Goal: Task Accomplishment & Management: Complete application form

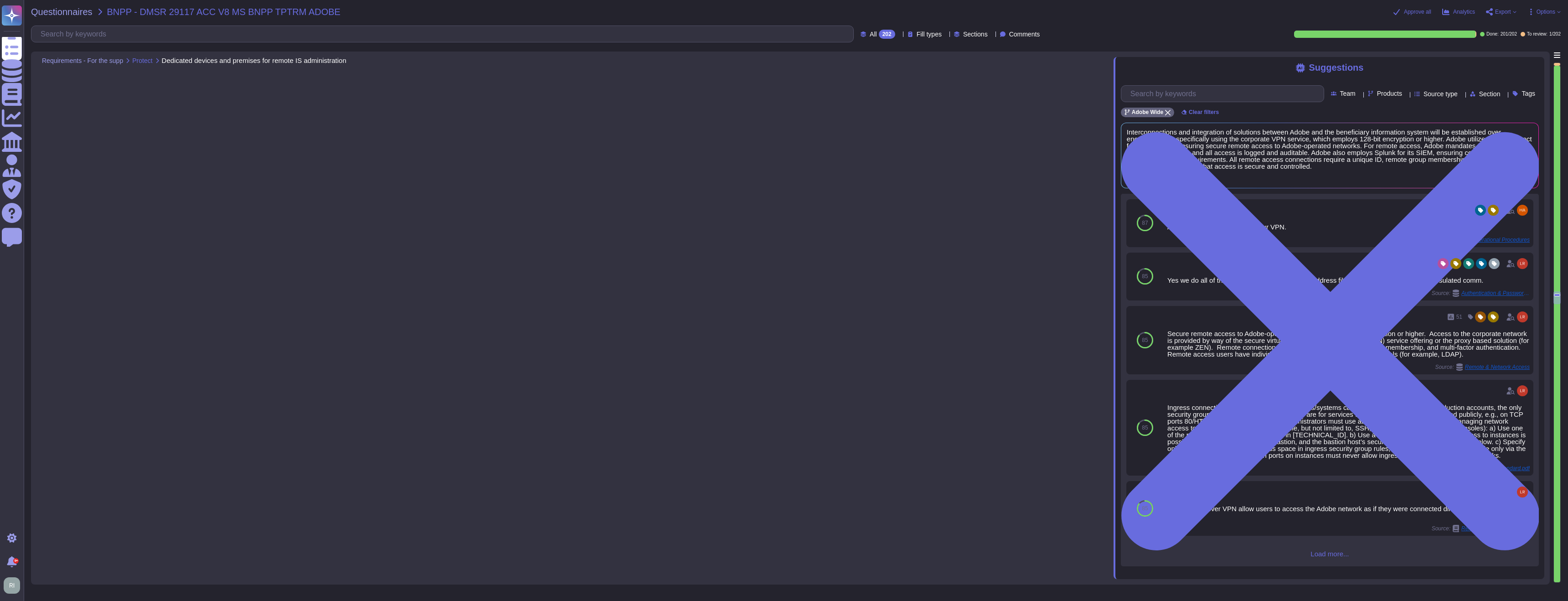
type textarea "Data center facilities are architected to segregate office space, data center r…"
type textarea "Interconnections and integration of solutions between Adobe and the beneficiary…"
type textarea "Access to removable media is strictly controlled and non-permanent. The storage…"
type textarea "Remote access requires two-factor authentication with an RSA security token thr…"
type textarea "Adobe performs regular backups of customer data and validates the restoration o…"
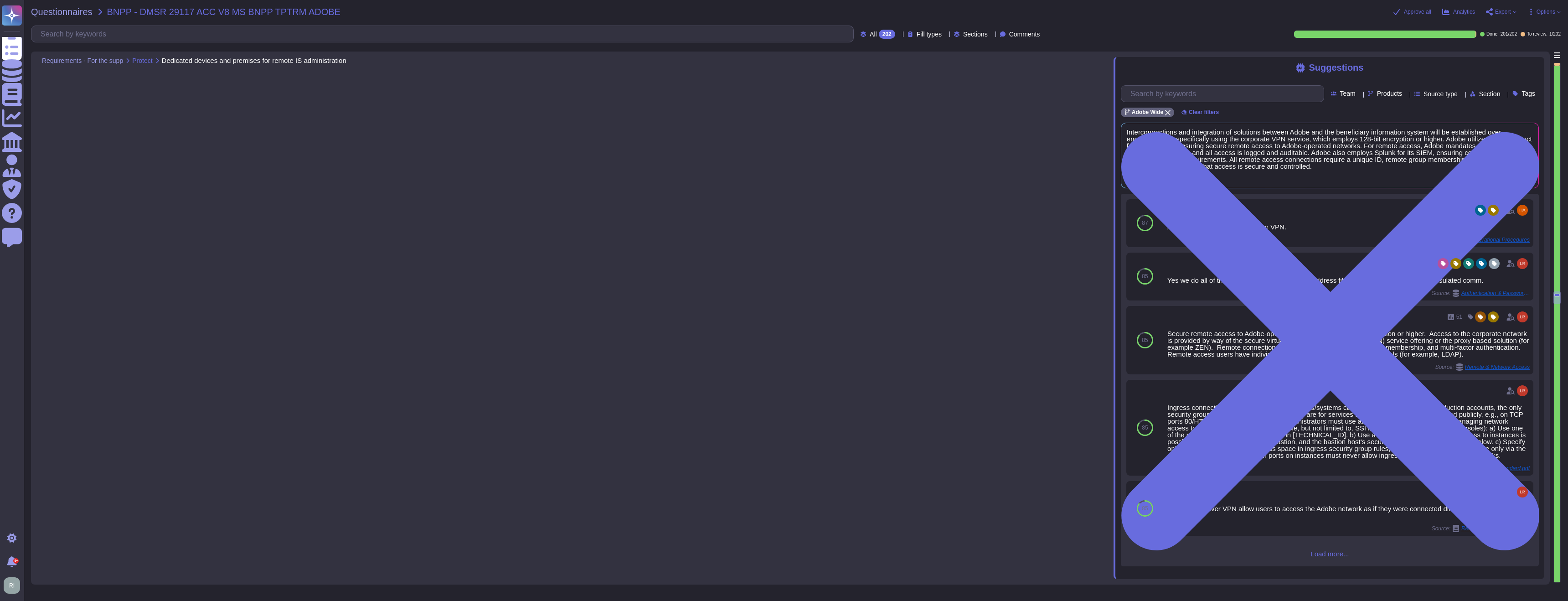
type textarea "Scoped data is sent and received electronically."
type textarea "The company has implemented measures to secure workstations, virtual machines, …"
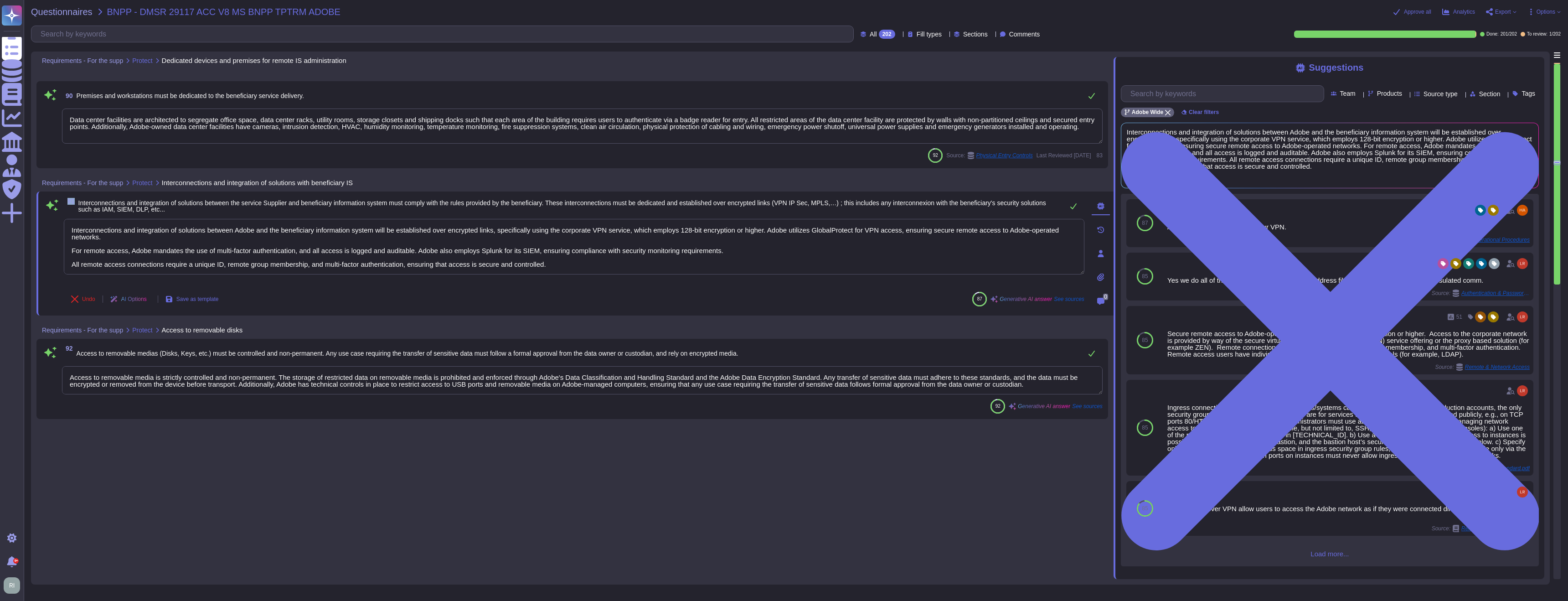
scroll to position [12011, 0]
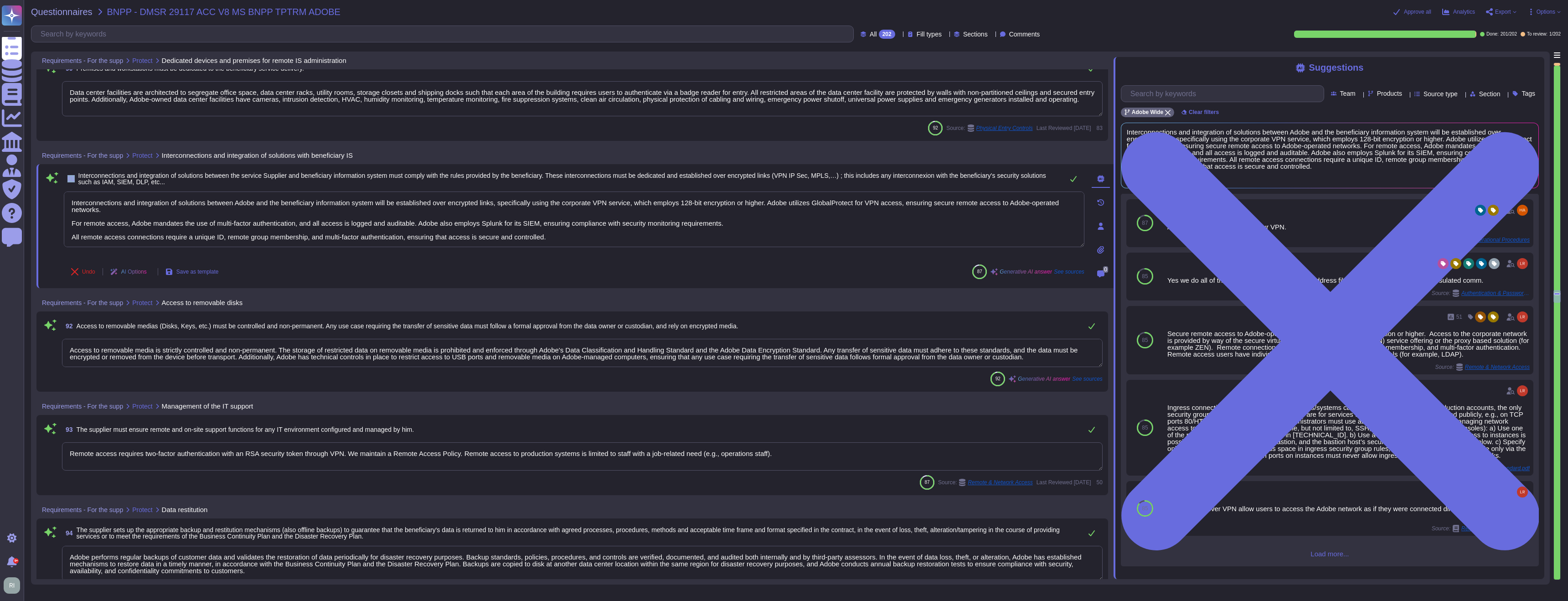
type textarea "Remote access requires two-factor authentication with an RSA security token thr…"
type textarea "Adobe performs regular backups of customer data and validates the restoration o…"
type textarea "Scoped data is sent and received electronically."
type textarea "The company has implemented measures to secure workstations, virtual machines, …"
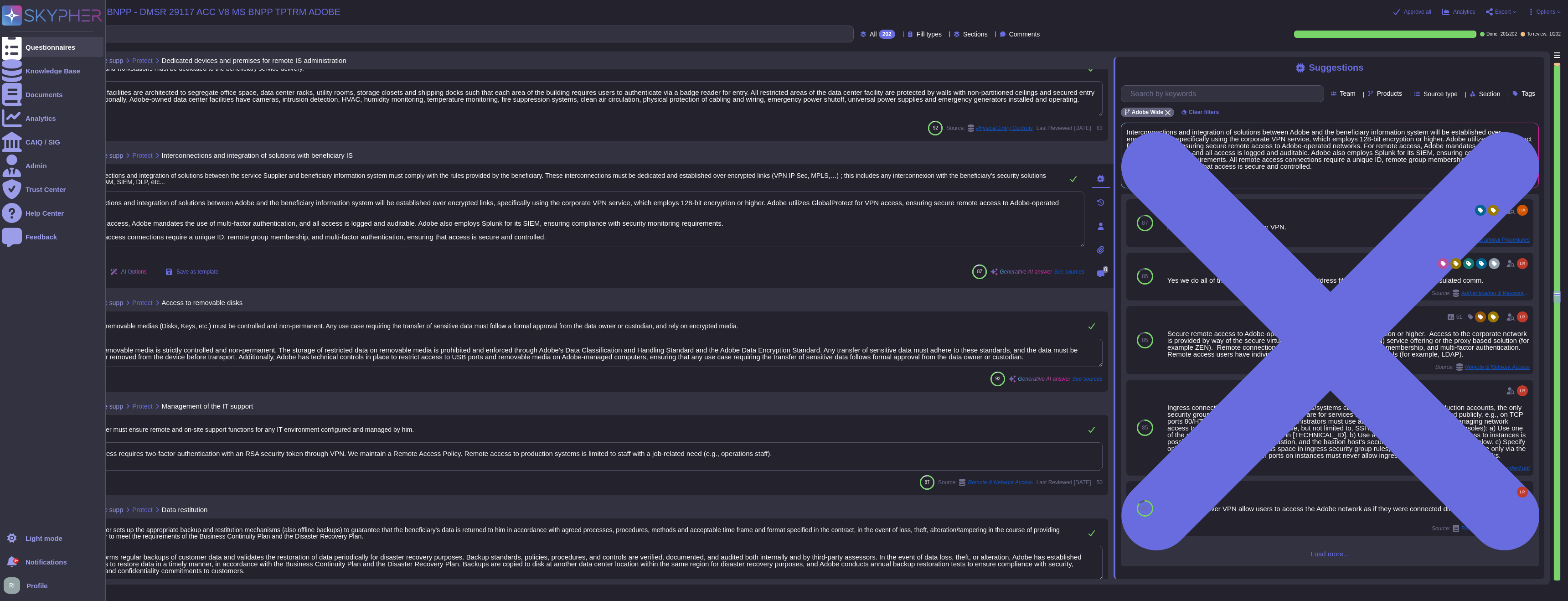
click at [49, 46] on div "Questionnaires" at bounding box center [51, 47] width 50 height 7
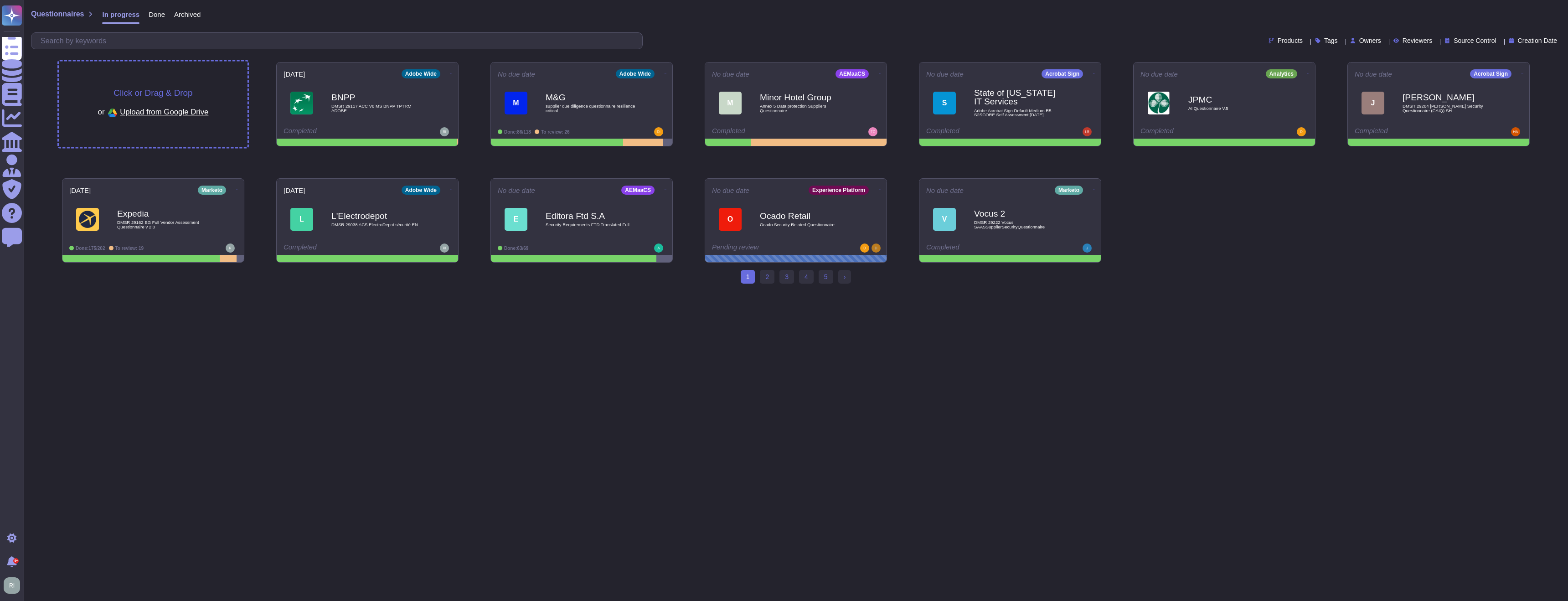
click at [179, 94] on span "Click or Drag & Drop" at bounding box center [153, 93] width 79 height 9
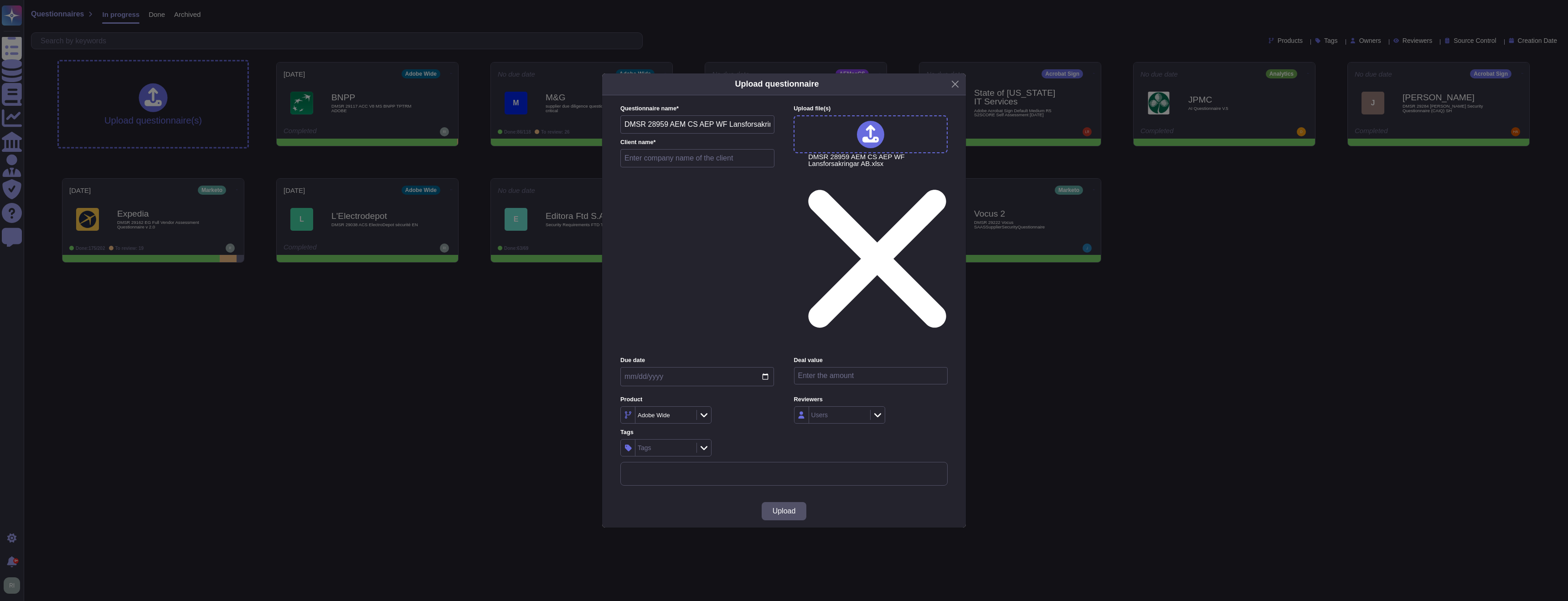
click at [703, 167] on input "text" at bounding box center [697, 158] width 154 height 18
type input "Lansofrsakringar"
click at [707, 367] on input "date" at bounding box center [697, 376] width 153 height 19
click at [766, 367] on input "date" at bounding box center [697, 376] width 153 height 19
type input "[DATE]"
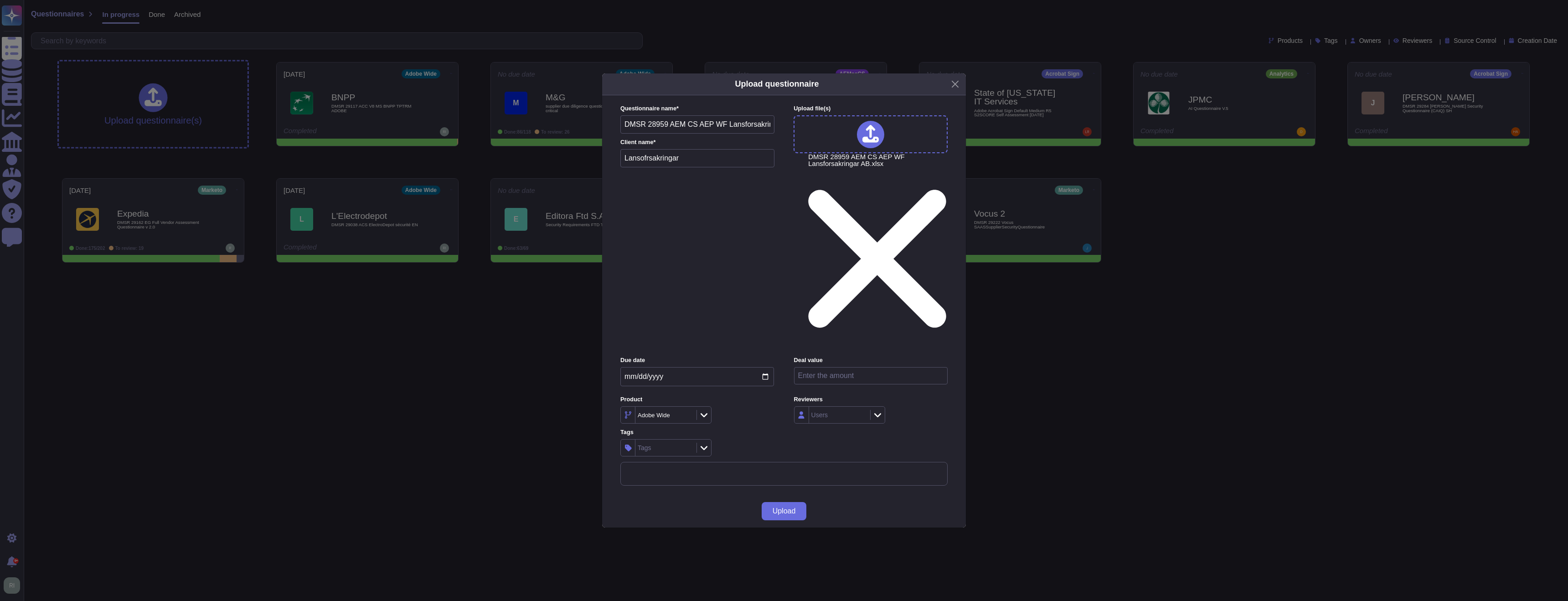
click at [842, 367] on input "number" at bounding box center [870, 376] width 153 height 17
click at [669, 440] on div "Tags" at bounding box center [665, 448] width 59 height 16
type input "e"
type input "aem"
click at [631, 429] on div at bounding box center [631, 429] width 7 height 7
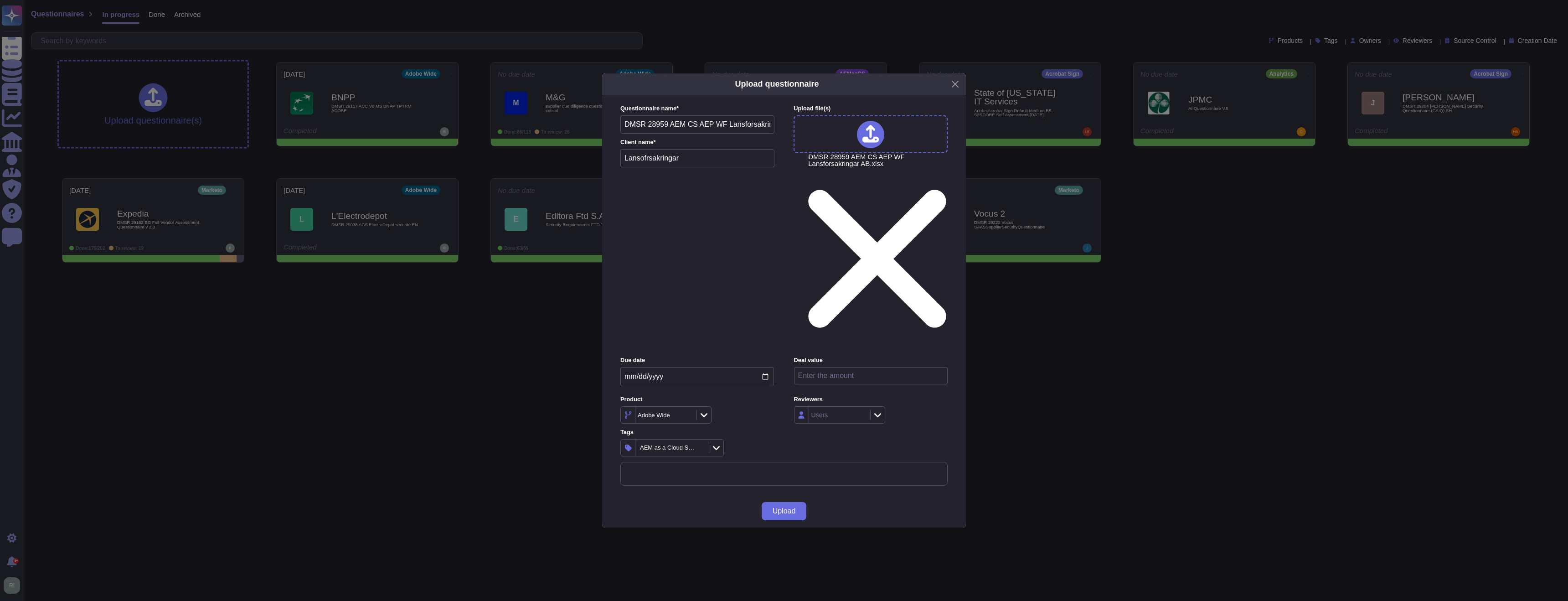
click at [929, 356] on div "Due date [DATE] Deal value Product Adobe Wide Reviewers Users Tags AEM as a Clo…" at bounding box center [784, 406] width 327 height 100
click at [853, 367] on input "number" at bounding box center [870, 376] width 153 height 17
paste input "495000"
type input "495000"
click at [785, 507] on span "Upload" at bounding box center [784, 511] width 23 height 7
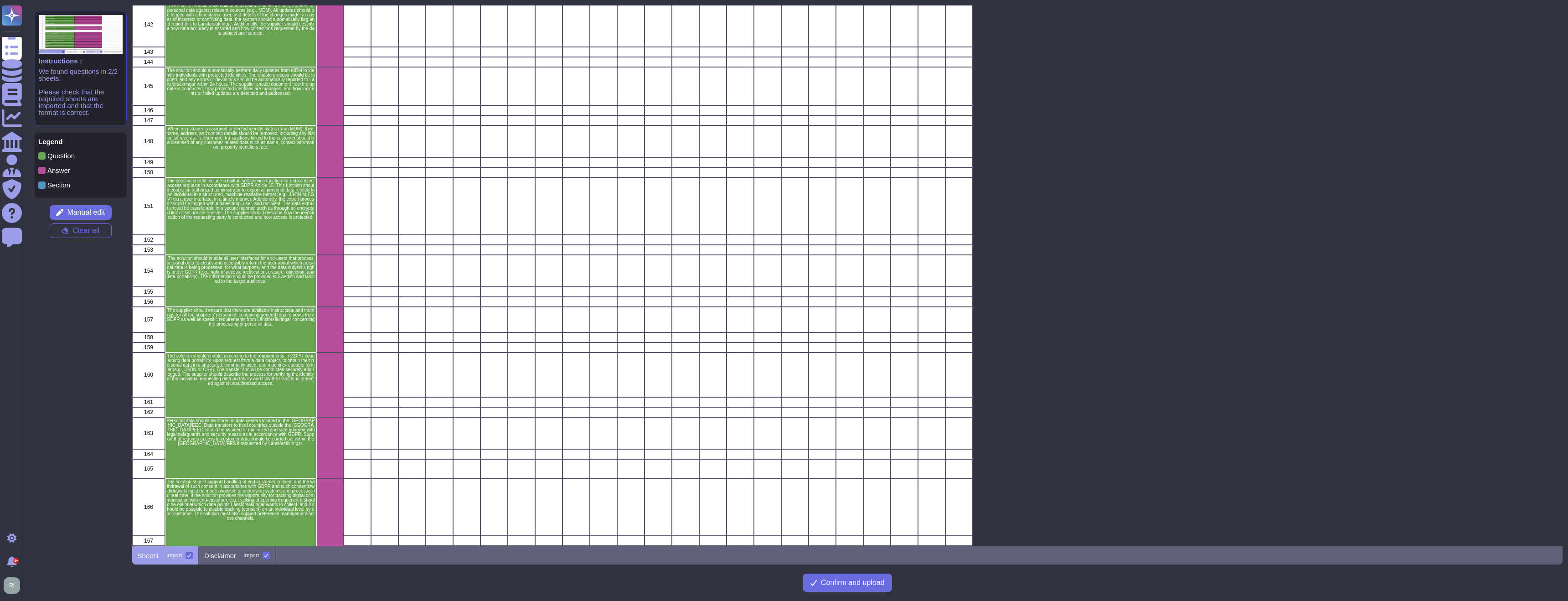
scroll to position [1967, 0]
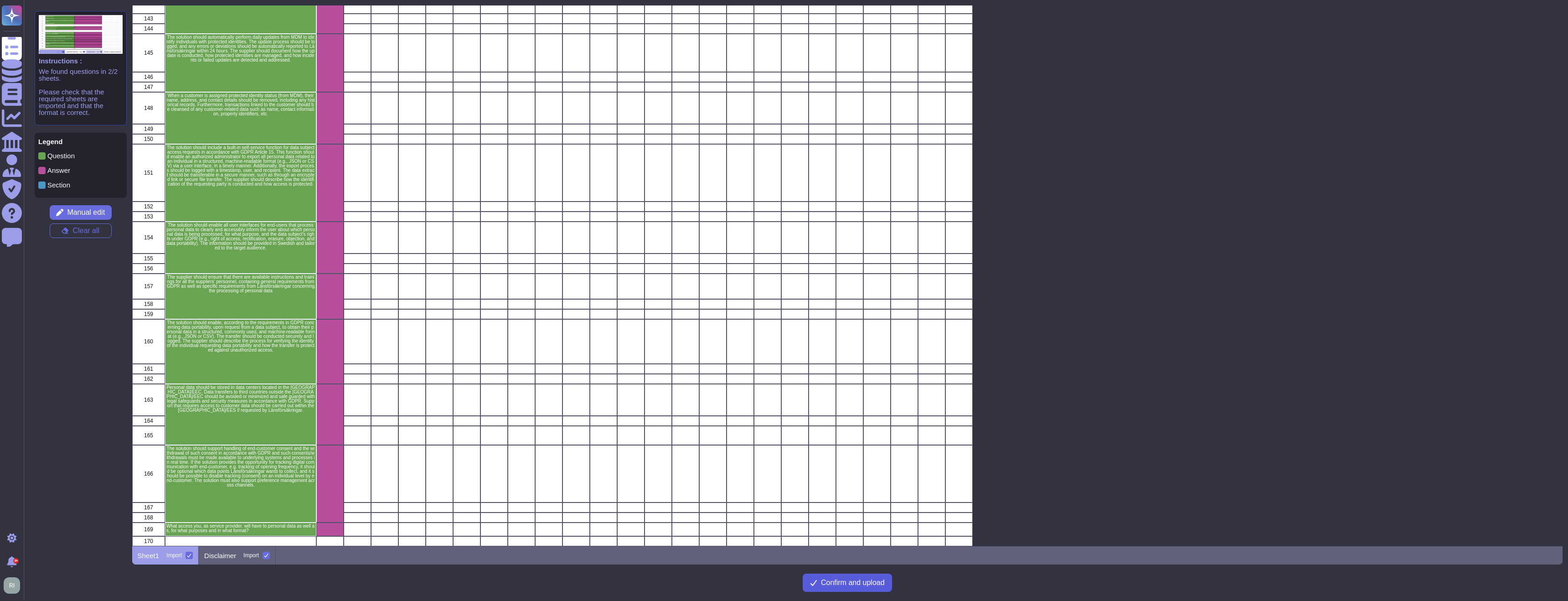
click at [861, 580] on span "Confirm and upload" at bounding box center [853, 583] width 64 height 7
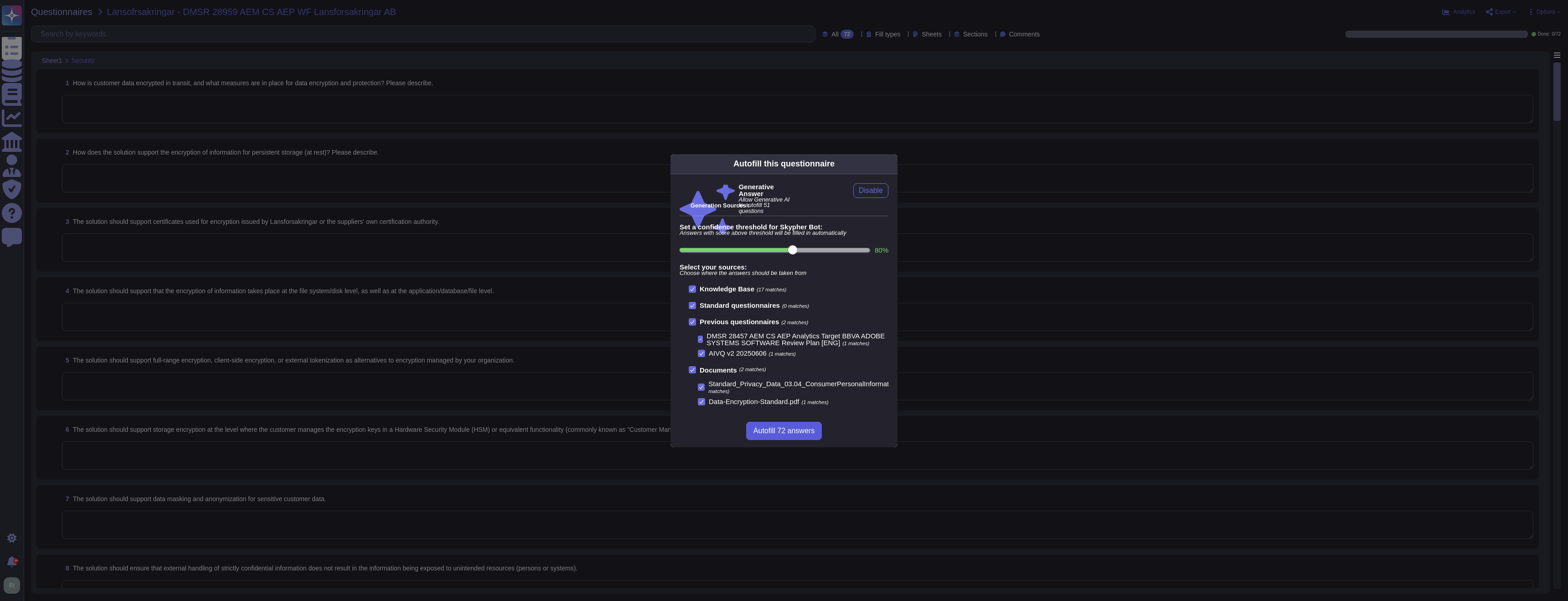
click at [790, 430] on span "Autofill 72 answers" at bounding box center [784, 431] width 61 height 7
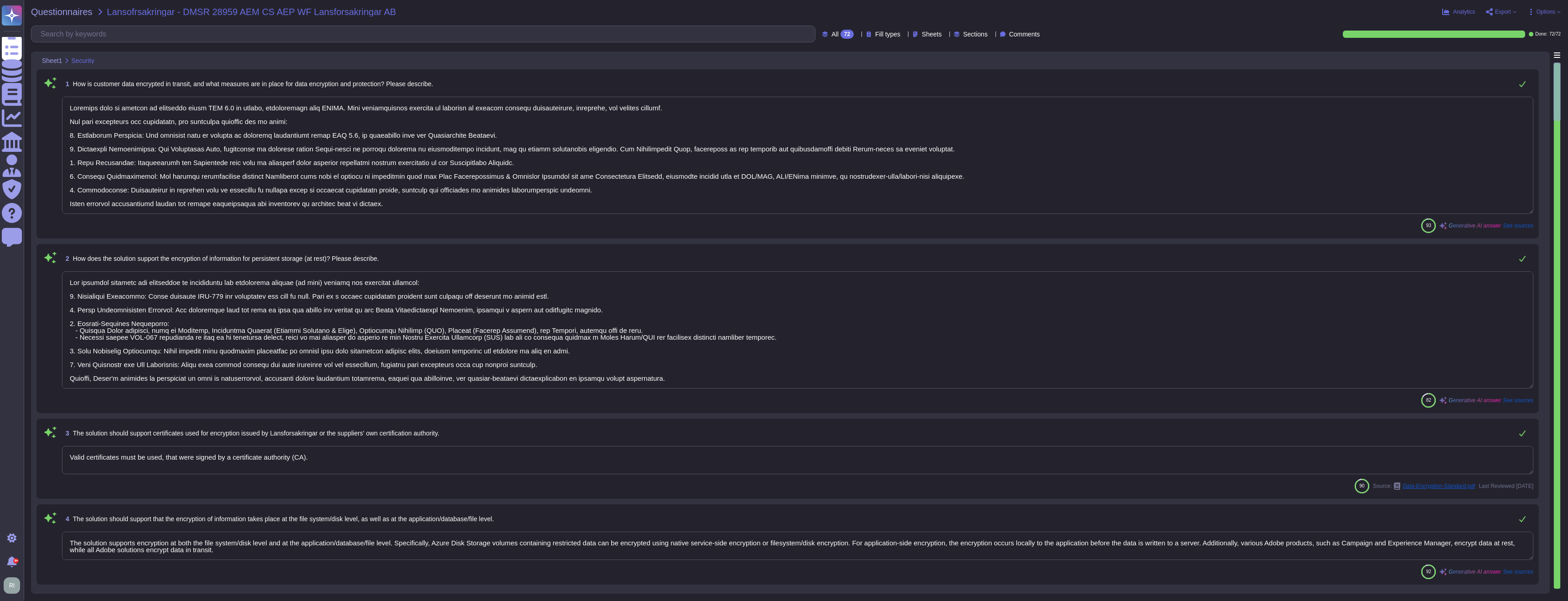
type textarea "Customer data in transit is encrypted using TLS 1.2 or higher, specifically ove…"
type textarea "The solution supports the encryption of information for persistent storage (at …"
type textarea "Valid certificates must be used, that were signed by a certificate authority (C…"
type textarea "The solution supports encryption at both the file system/disk level and at the …"
type textarea "Our solution supports client-side encryption, where encryption occurs locally t…"
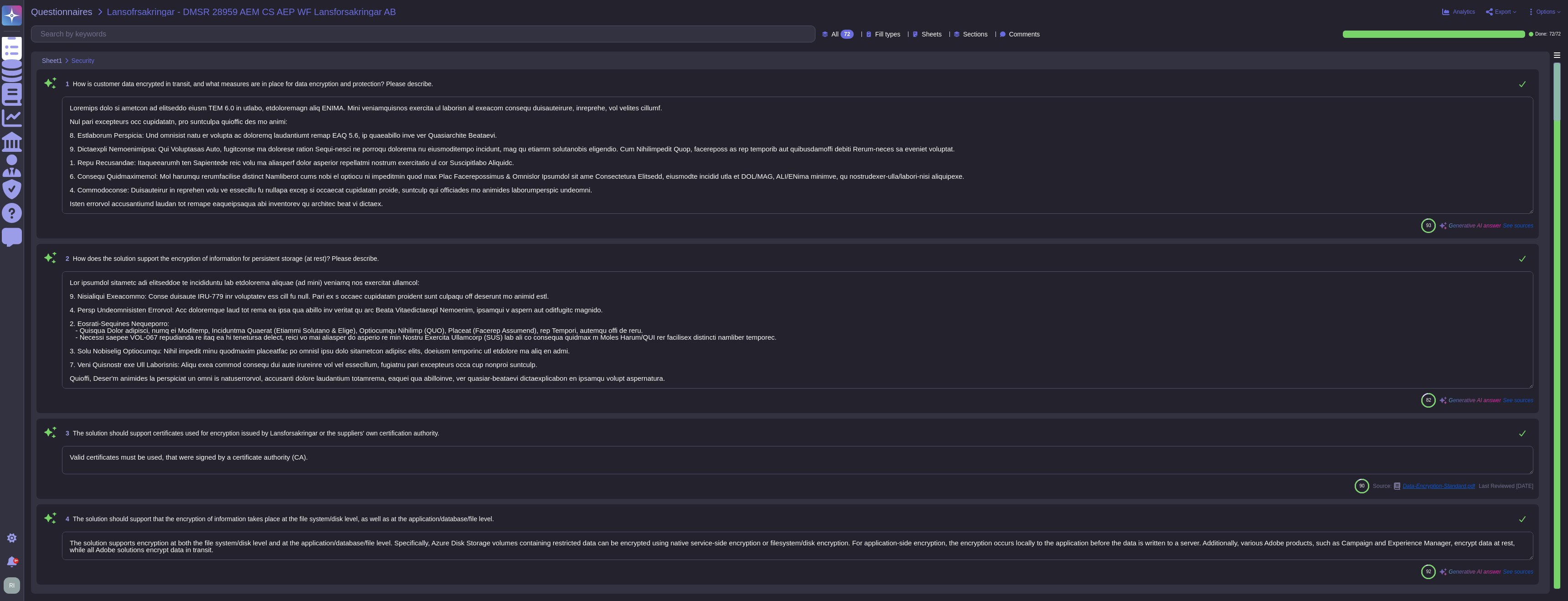
type textarea "The solution supports Customer Managed Keys (CMK) for certain products, allowin…"
type textarea "Adobe ensures appropriate levels of security for customer data, including the m…"
drag, startPoint x: 337, startPoint y: 107, endPoint x: 645, endPoint y: 205, distance: 323.2
click at [646, 204] on textarea at bounding box center [797, 155] width 1471 height 117
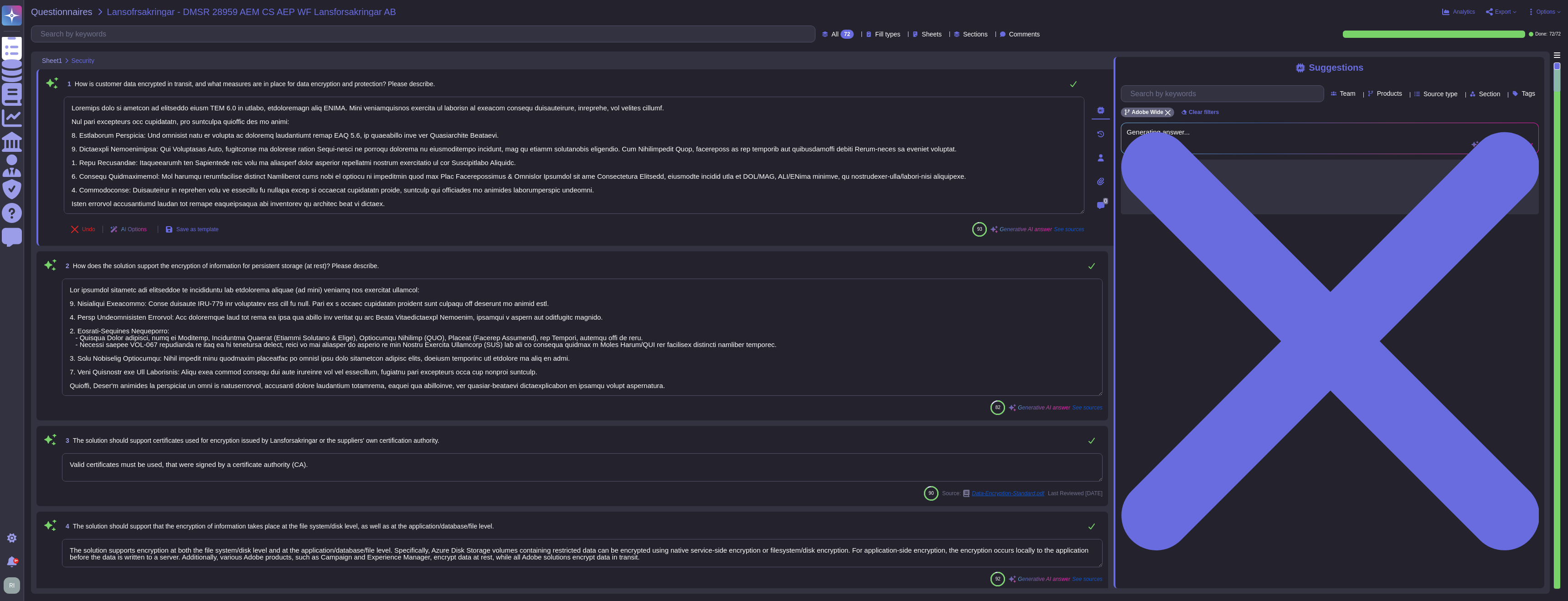
type textarea "Customer data in transit is encrypted using TLS 1.2 or higher, specifically ove…"
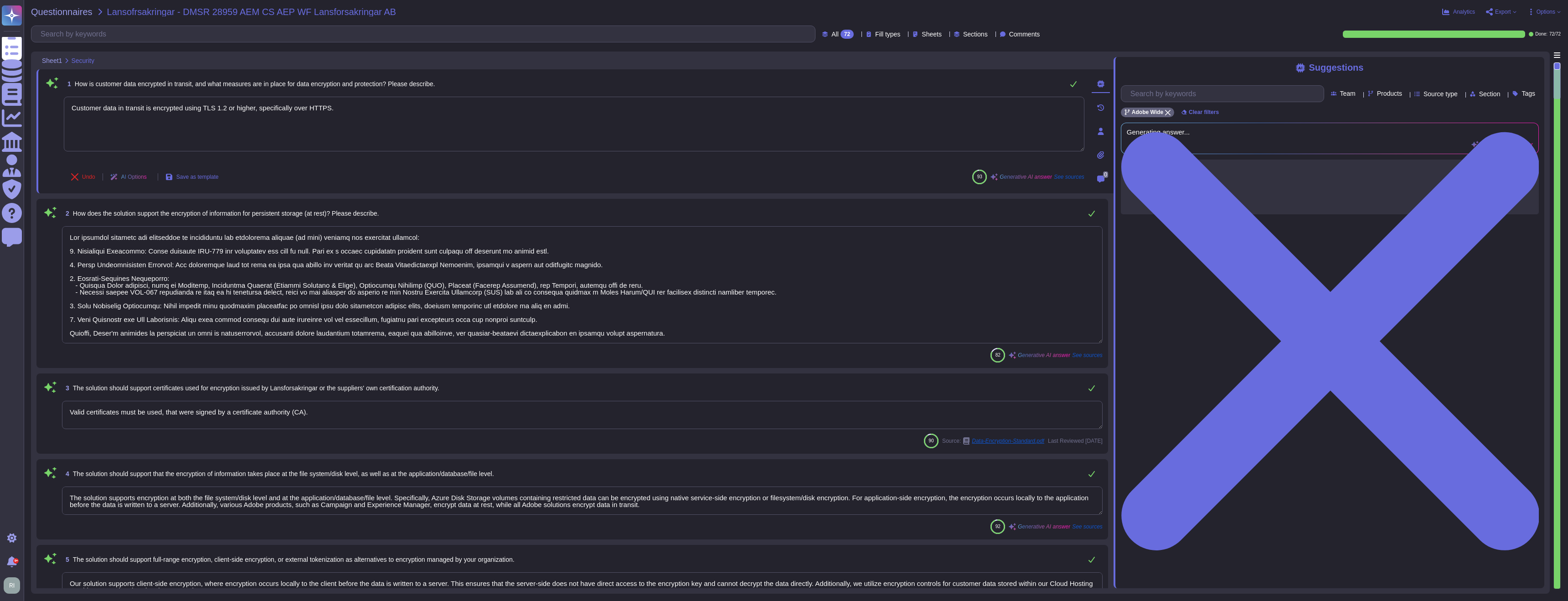
scroll to position [1, 0]
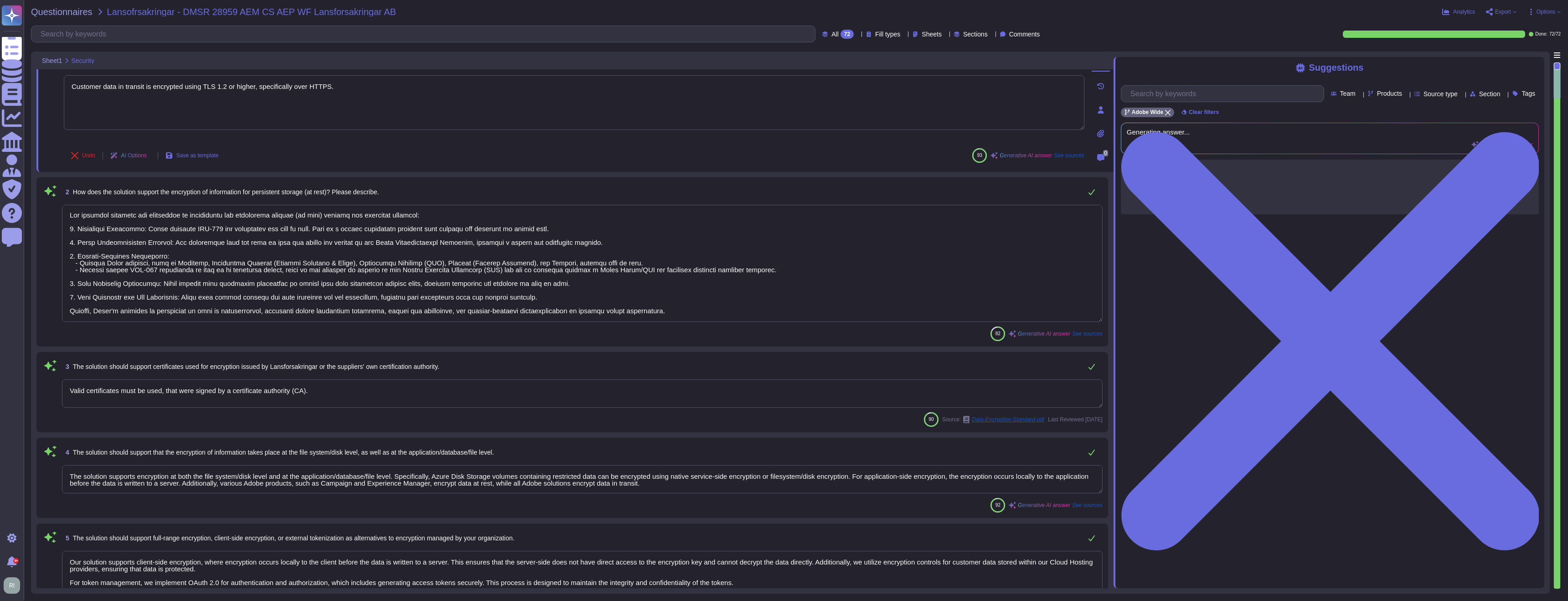
type textarea "To ensure that external handling of strictly confidential information does not …"
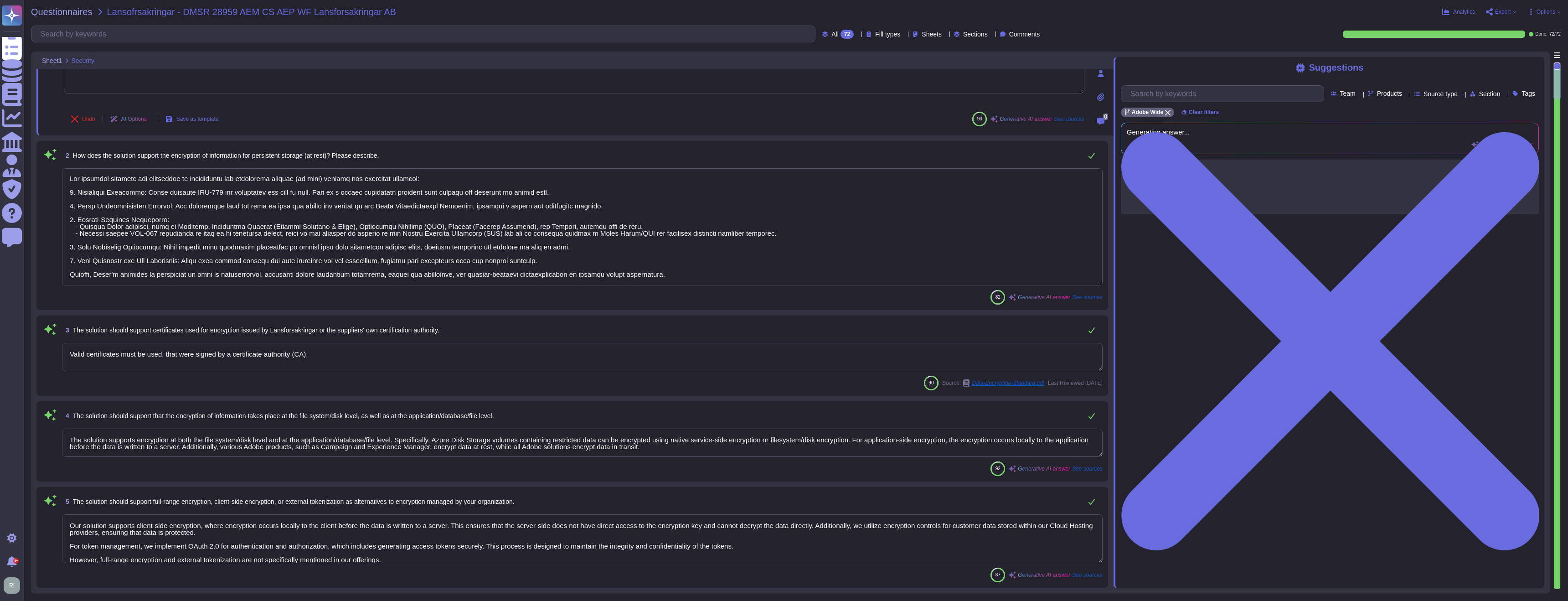
scroll to position [59, 0]
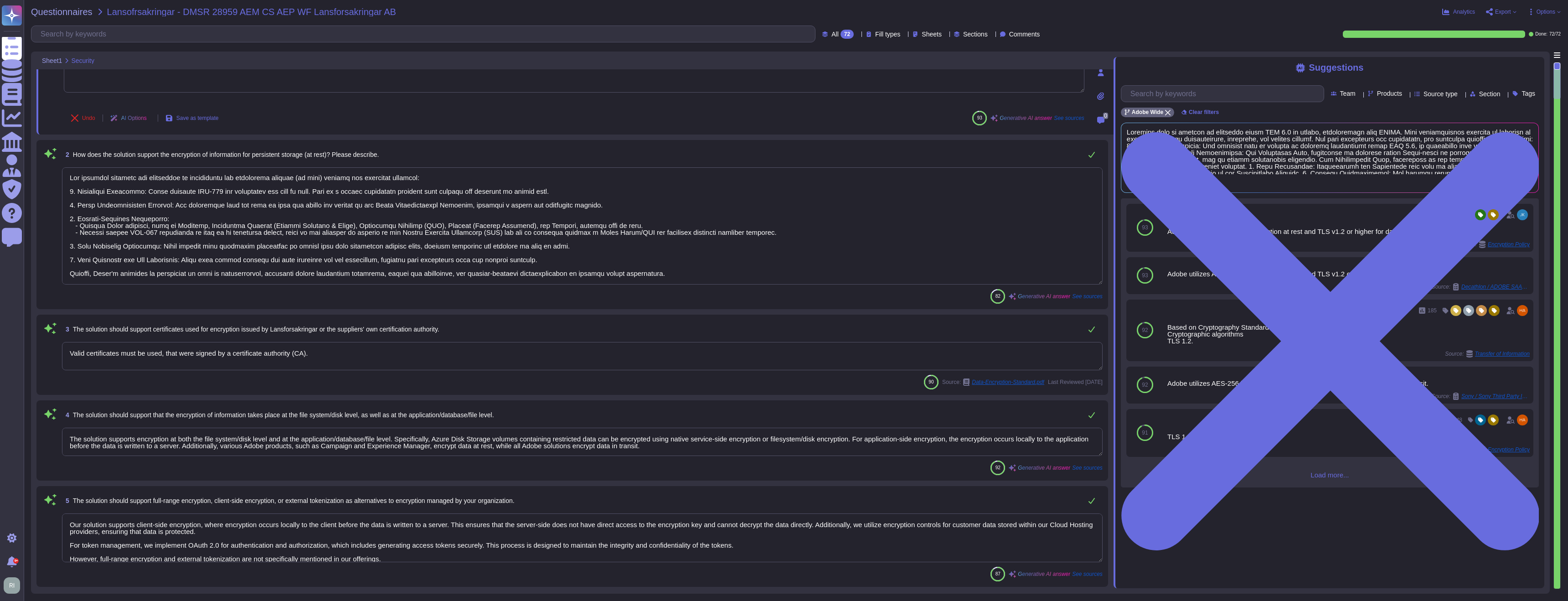
type textarea "Customer data in transit is encrypted using TLS 1.2 or higher, specifically ove…"
drag, startPoint x: 719, startPoint y: 233, endPoint x: 42, endPoint y: 217, distance: 677.2
click at [42, 217] on div "2 How does the solution support the encryption of information for persistent st…" at bounding box center [572, 225] width 1061 height 158
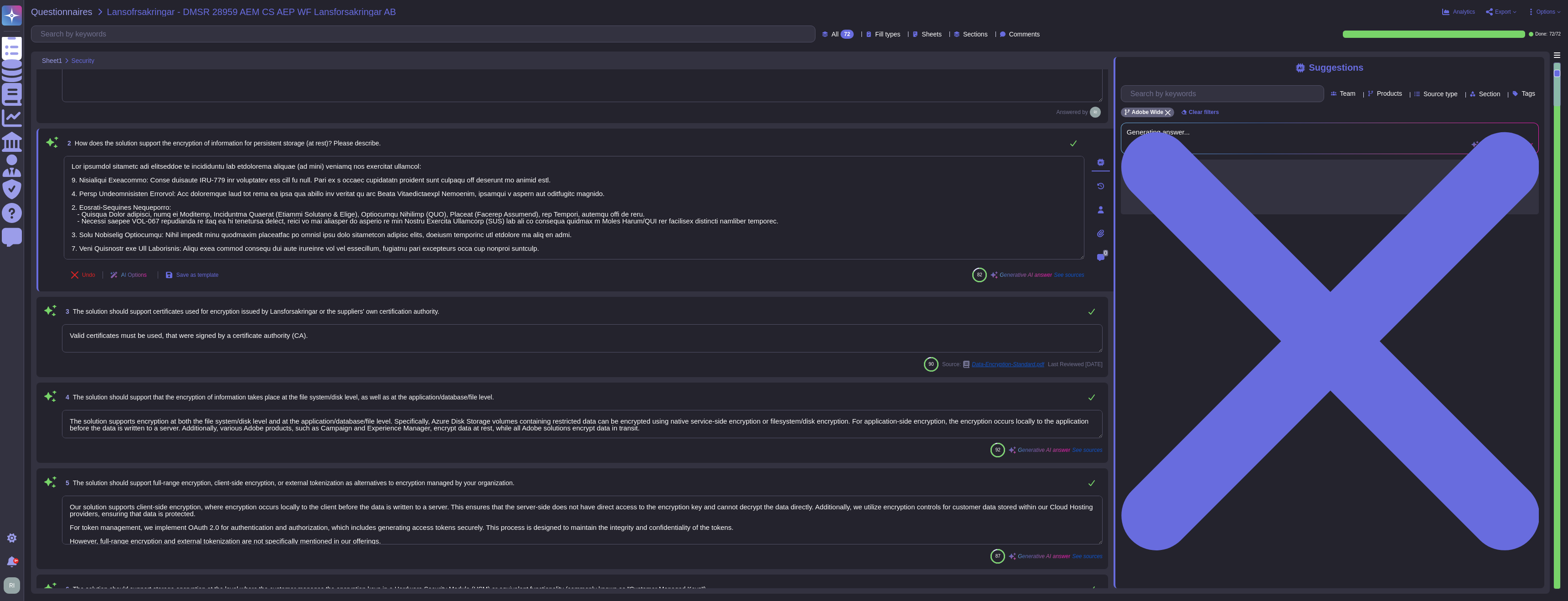
scroll to position [0, 0]
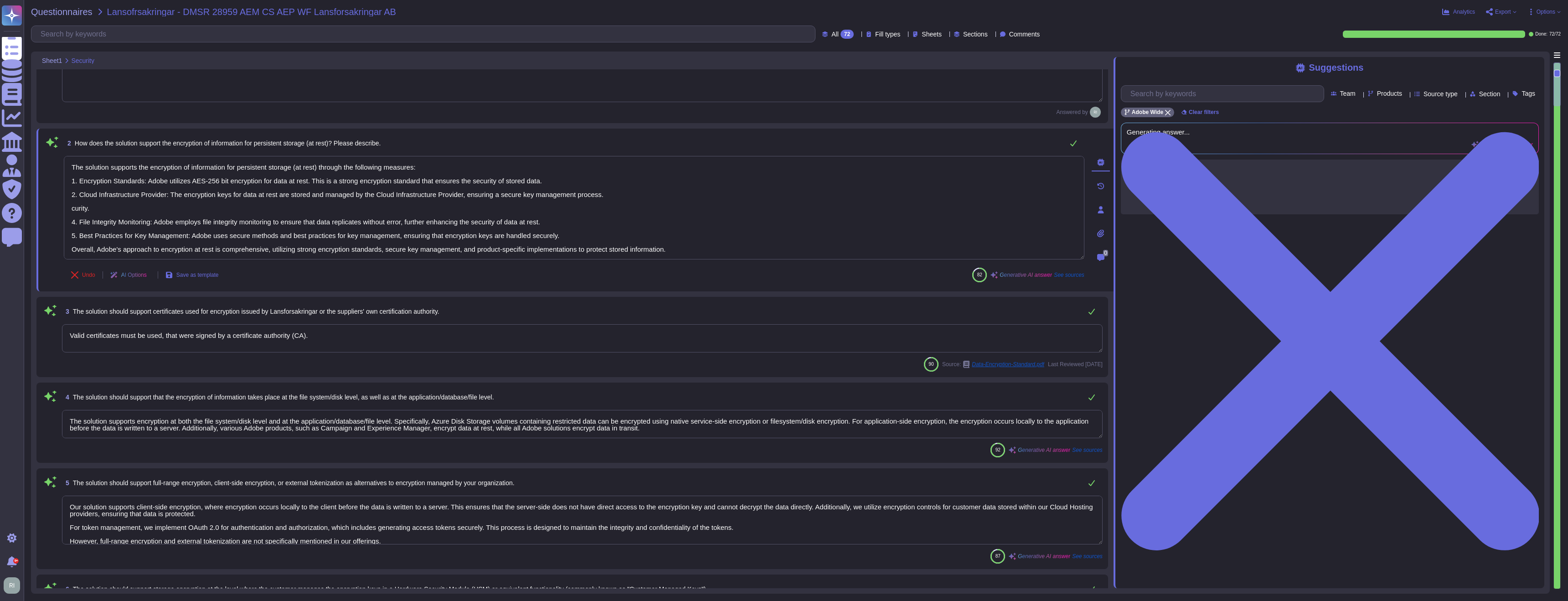
drag, startPoint x: 96, startPoint y: 197, endPoint x: 33, endPoint y: 195, distance: 63.0
click at [33, 195] on div "Sheet1 Security 1 How is customer data encrypted in transit, and what measures …" at bounding box center [790, 323] width 1519 height 542
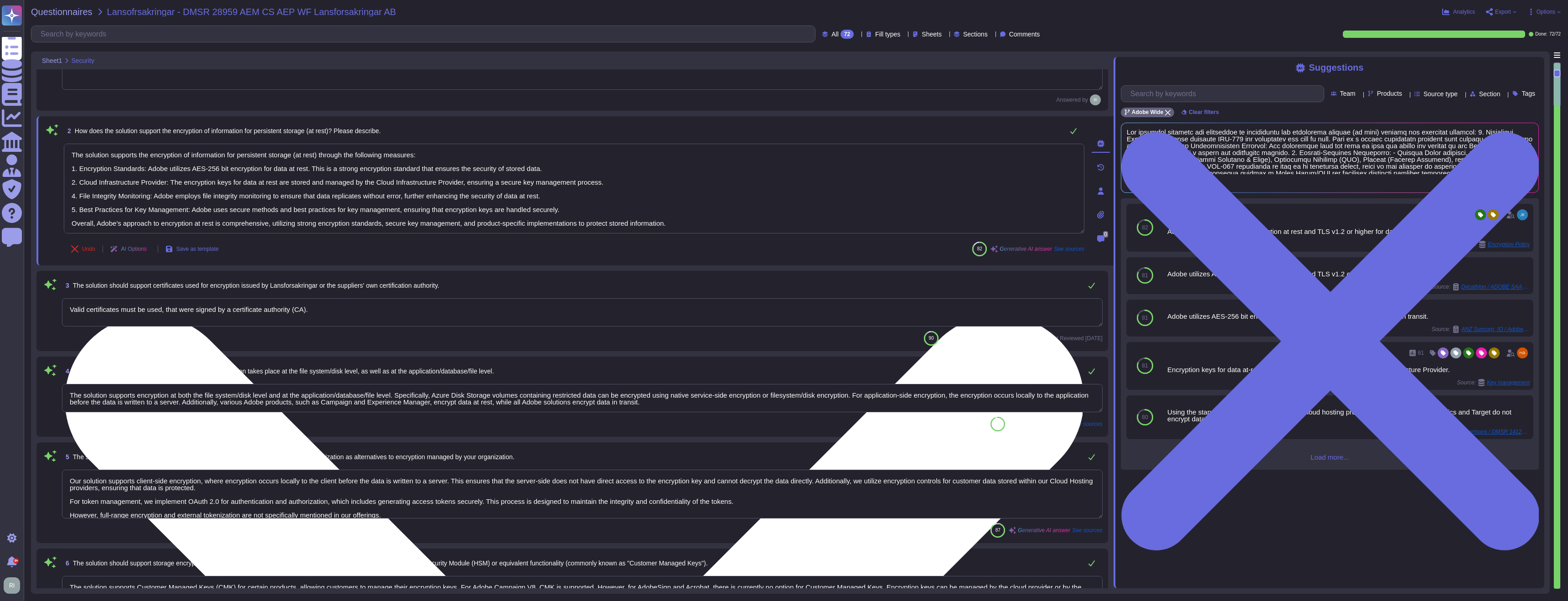
scroll to position [1, 0]
drag, startPoint x: 69, startPoint y: 153, endPoint x: 824, endPoint y: 230, distance: 758.9
click at [823, 230] on textarea "The solution supports the encryption of information for persistent storage (at …" at bounding box center [574, 189] width 1021 height 90
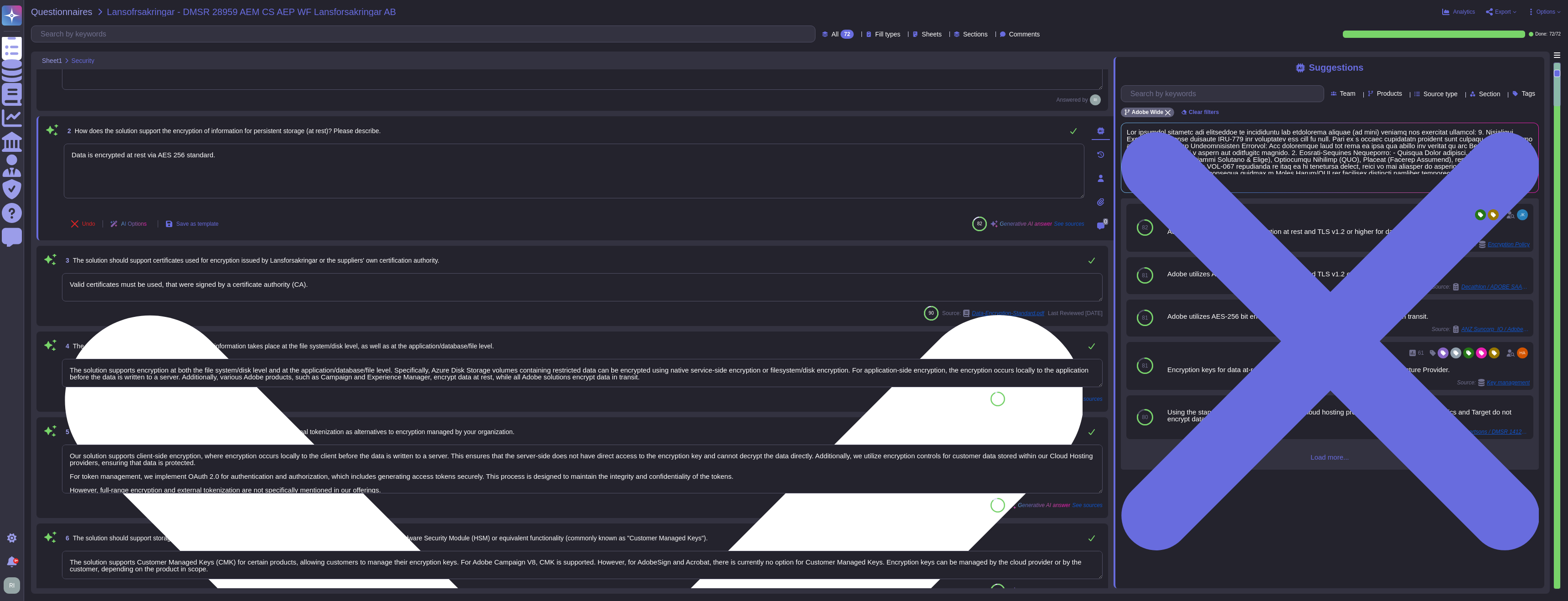
type textarea "Data is encrypted at rest via AES 256 standard."
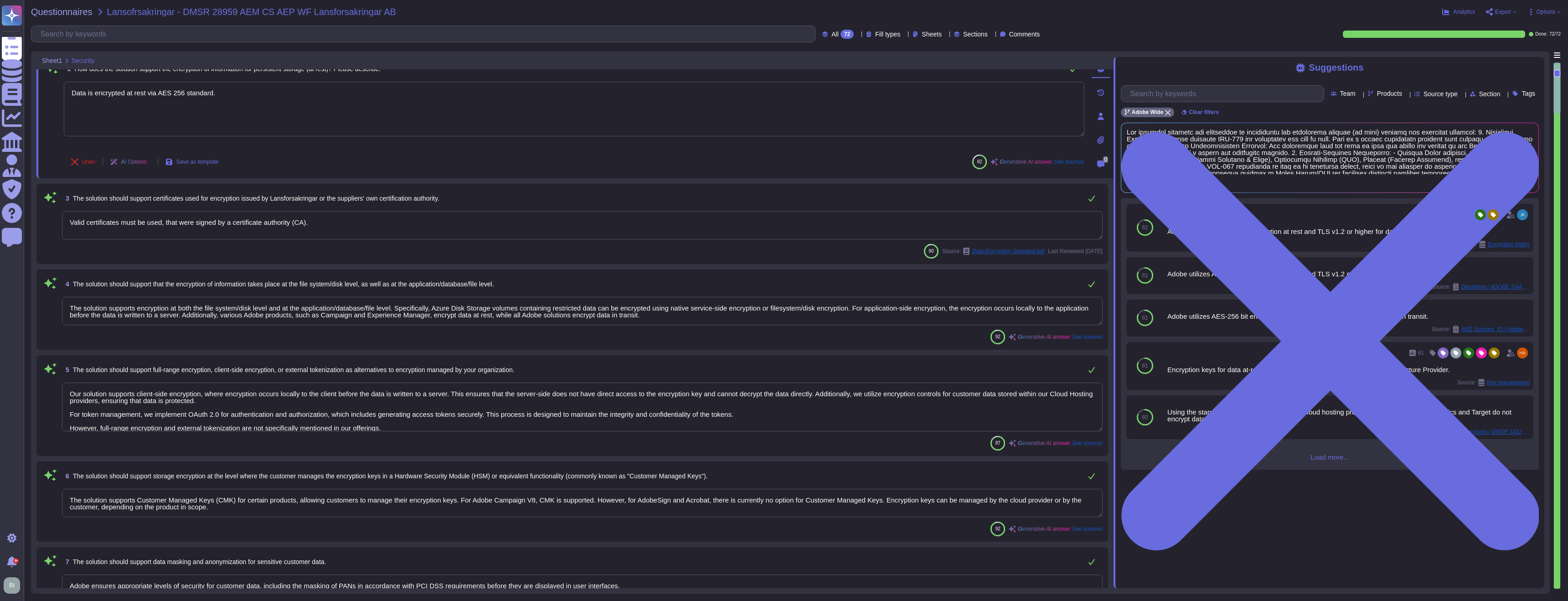
scroll to position [130, 0]
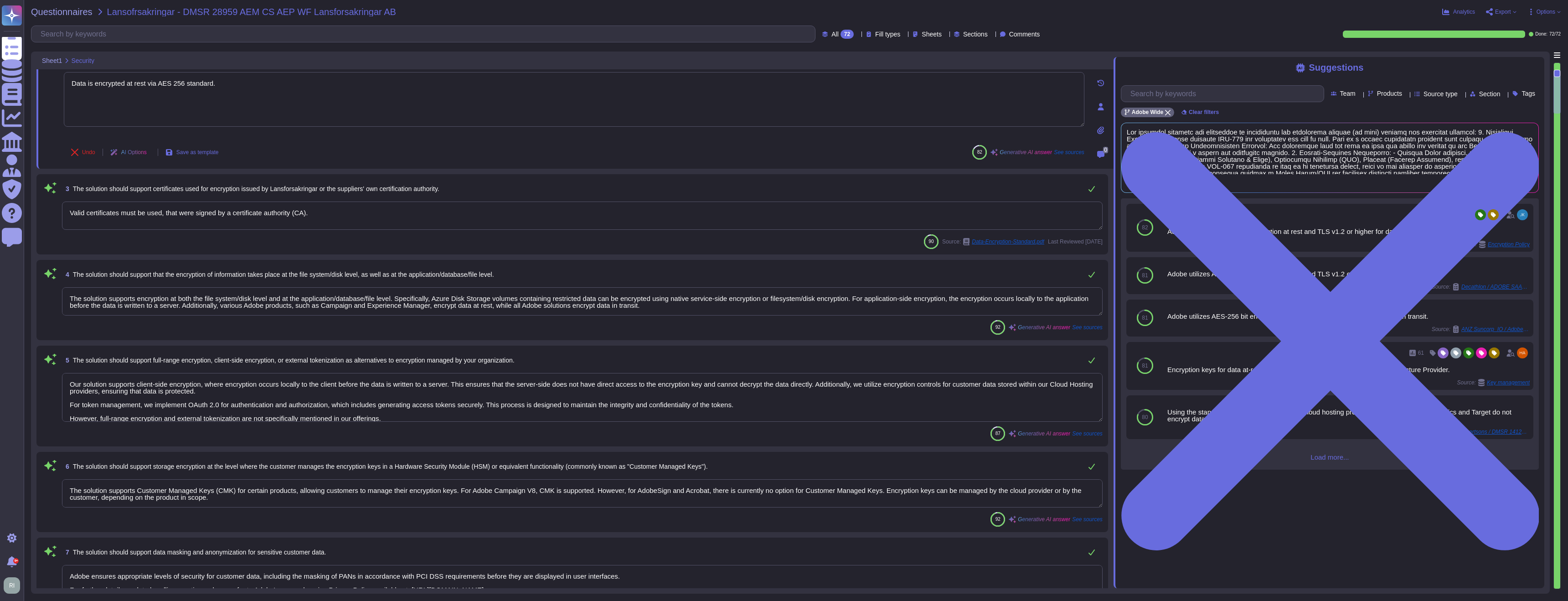
type textarea "Adobe takes the handling of all customer data very seriously, especially when i…"
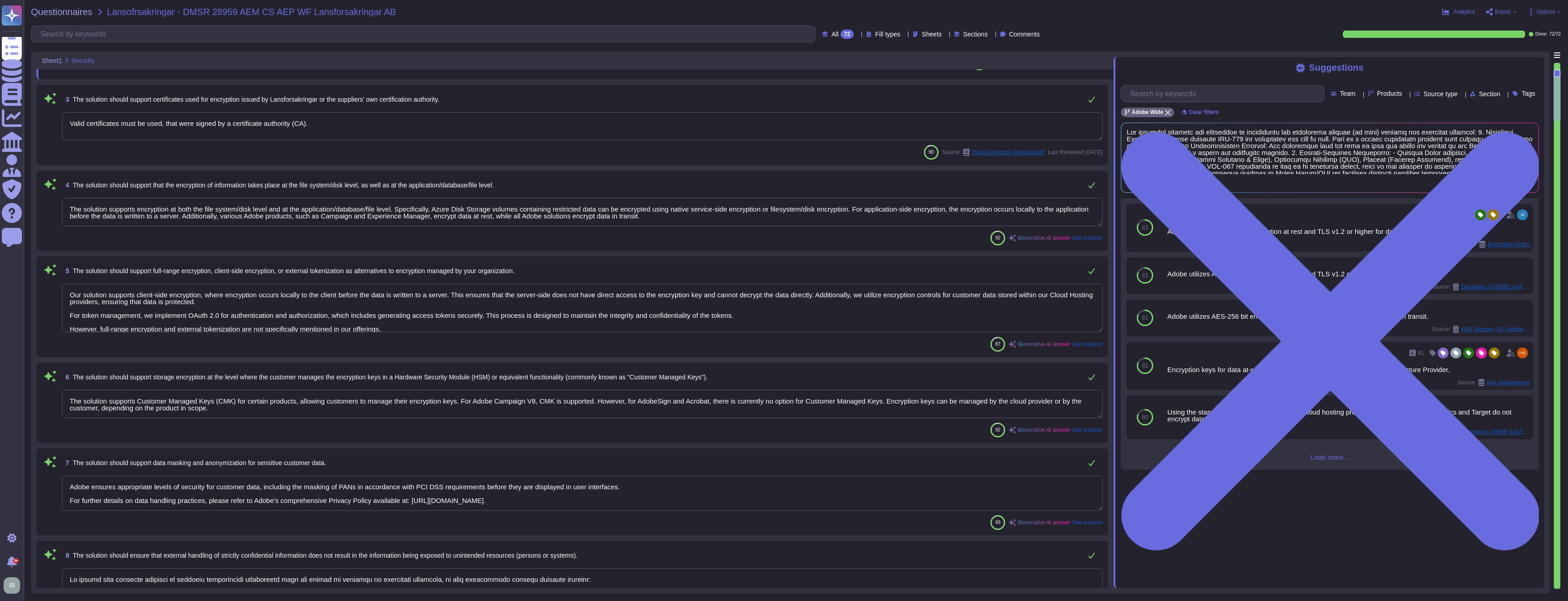
scroll to position [245, 0]
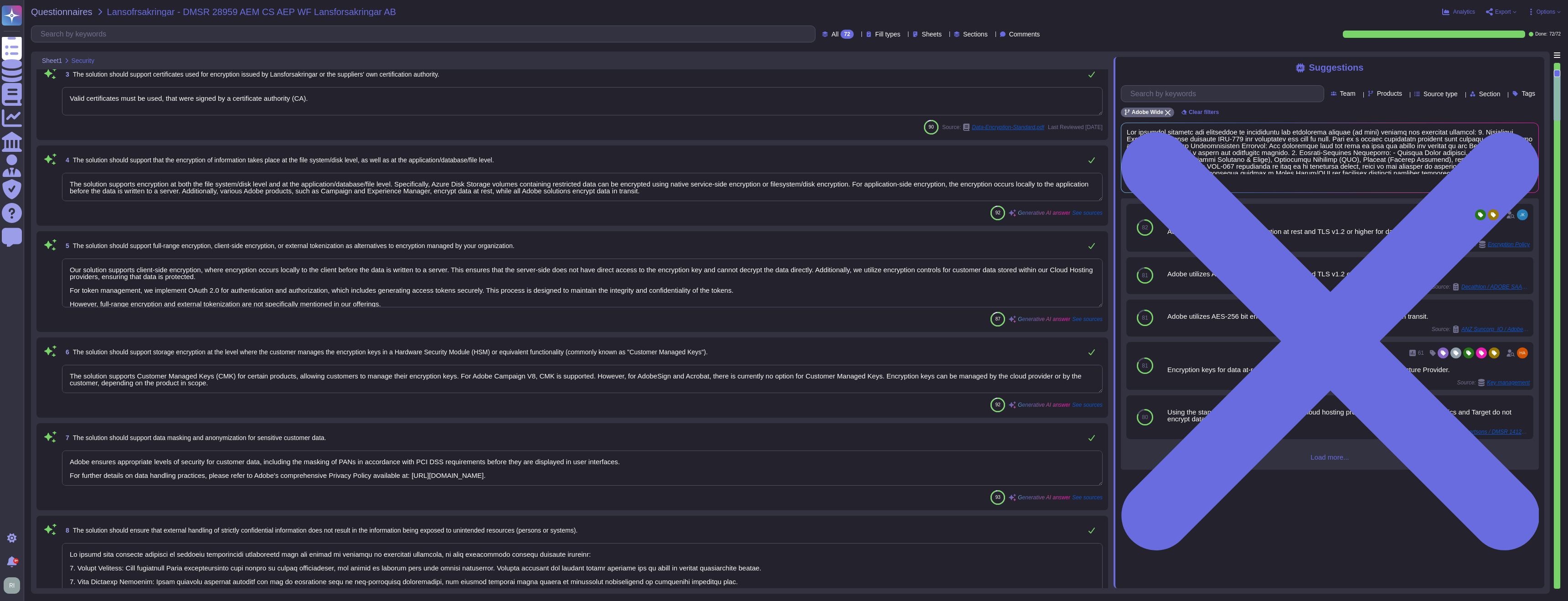
type textarea "Adobe has implemented necessary measures for the appropriate isolation and segm…"
type textarea "Data is encrypted at rest via AES 256 standard."
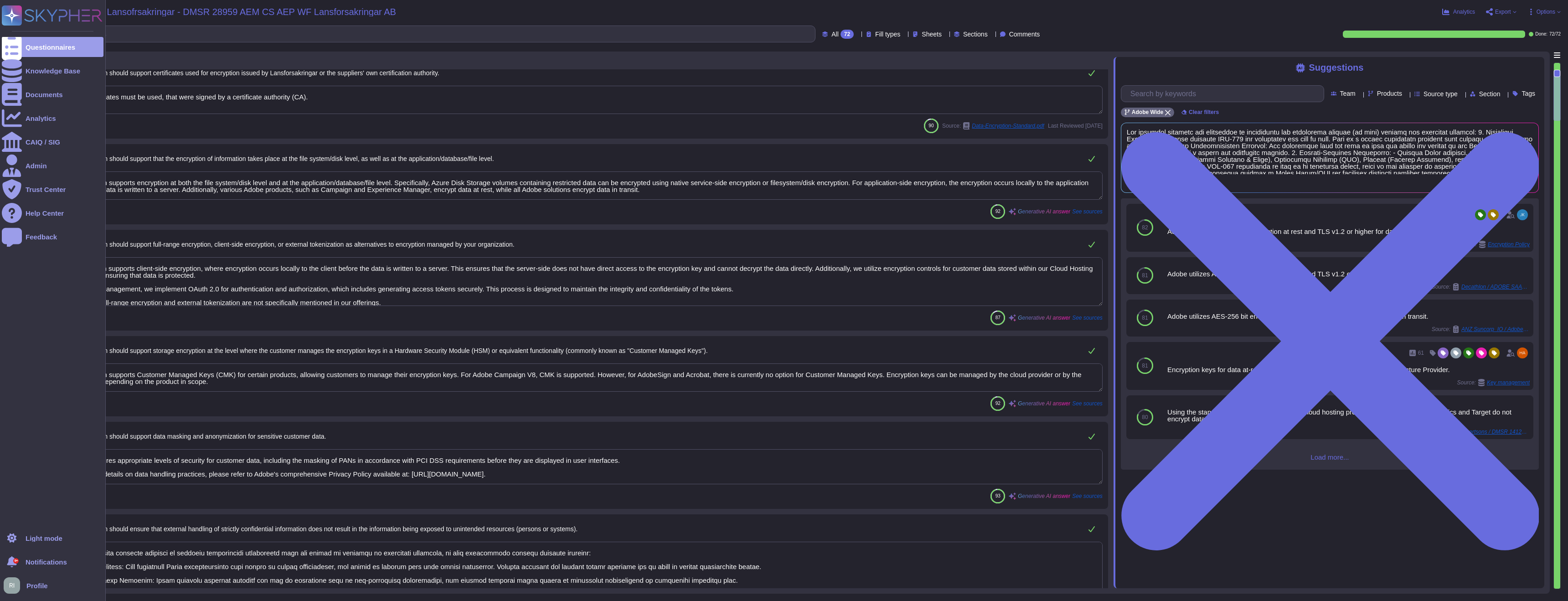
drag, startPoint x: 722, startPoint y: 191, endPoint x: 0, endPoint y: 170, distance: 722.3
click at [0, 170] on div "Questionnaires Knowledge Base Documents Analytics CAIQ / SIG Admin Trust Center…" at bounding box center [784, 300] width 1568 height 601
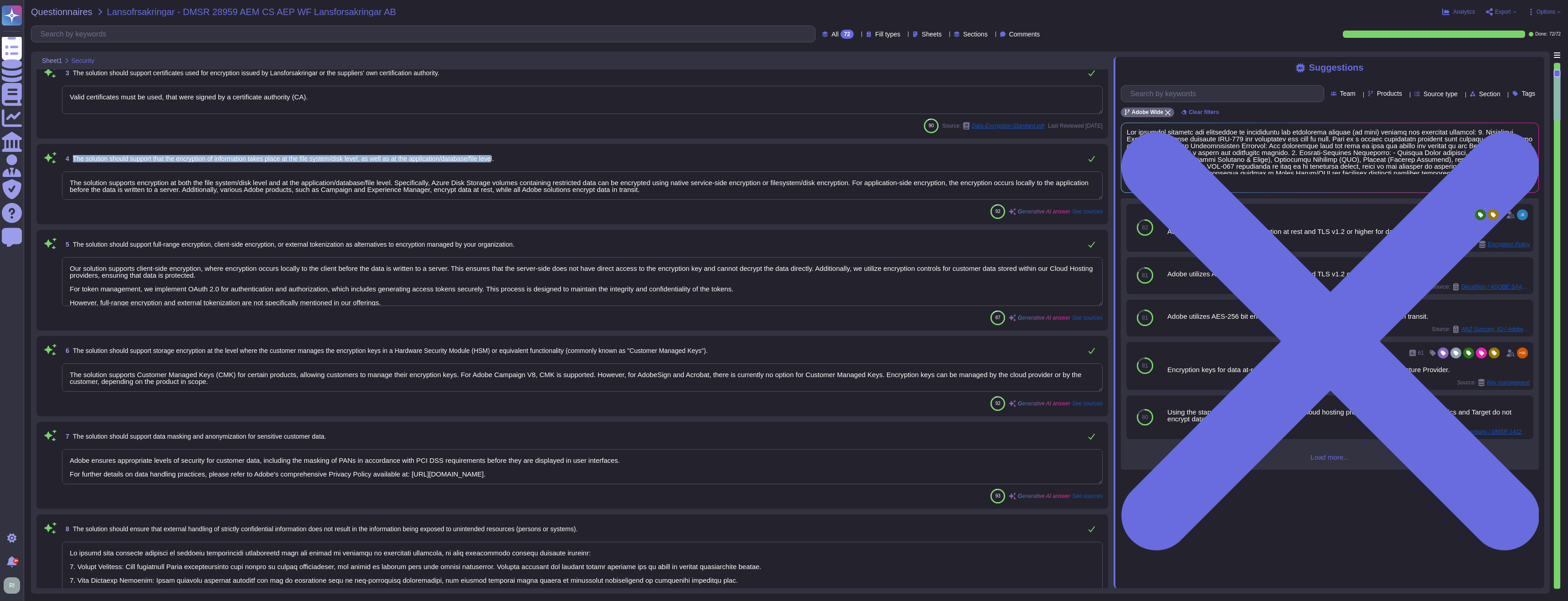
drag, startPoint x: 514, startPoint y: 159, endPoint x: 94, endPoint y: 154, distance: 420.0
click at [94, 155] on span "The solution should support that the encryption of information takes place at t…" at bounding box center [284, 159] width 421 height 7
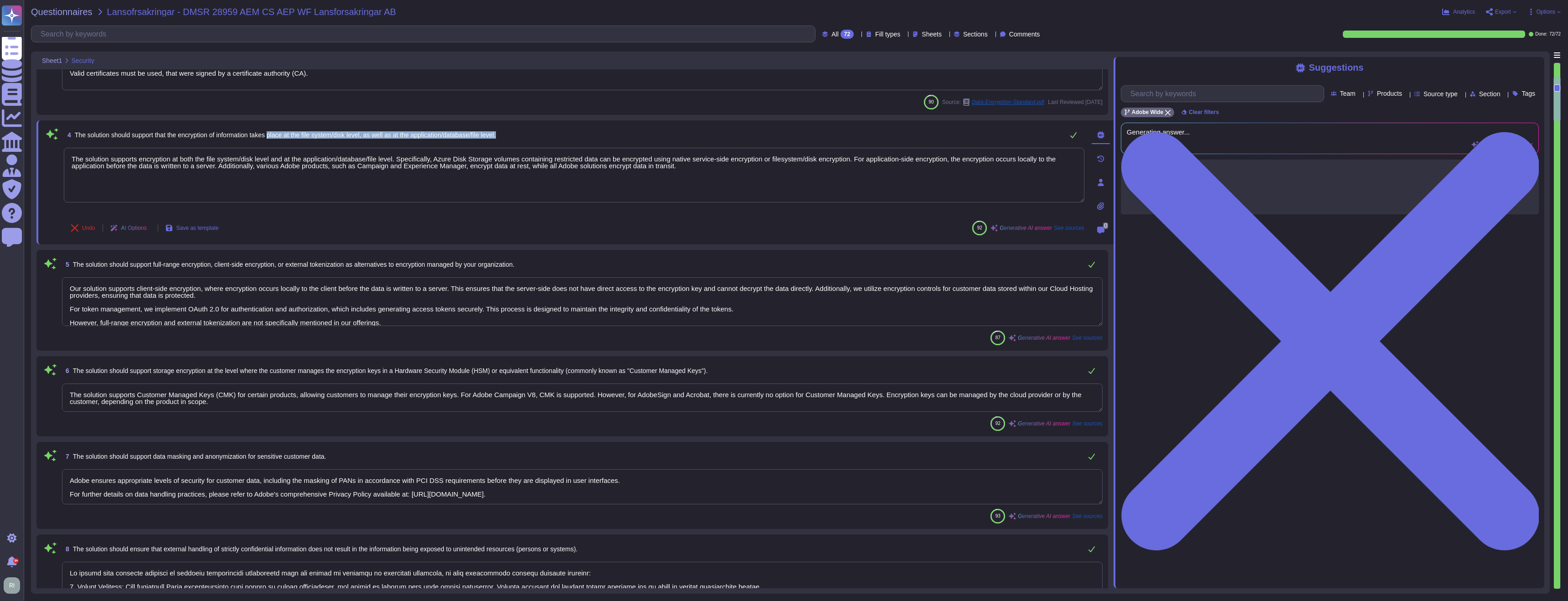
scroll to position [247, 0]
drag, startPoint x: 520, startPoint y: 135, endPoint x: 74, endPoint y: 133, distance: 446.0
click at [73, 133] on div "4 The solution should support that the encryption of information takes place at…" at bounding box center [574, 134] width 1021 height 18
copy span "The solution should support that the encryption of information takes place at t…"
